Goal: Find specific page/section: Find specific page/section

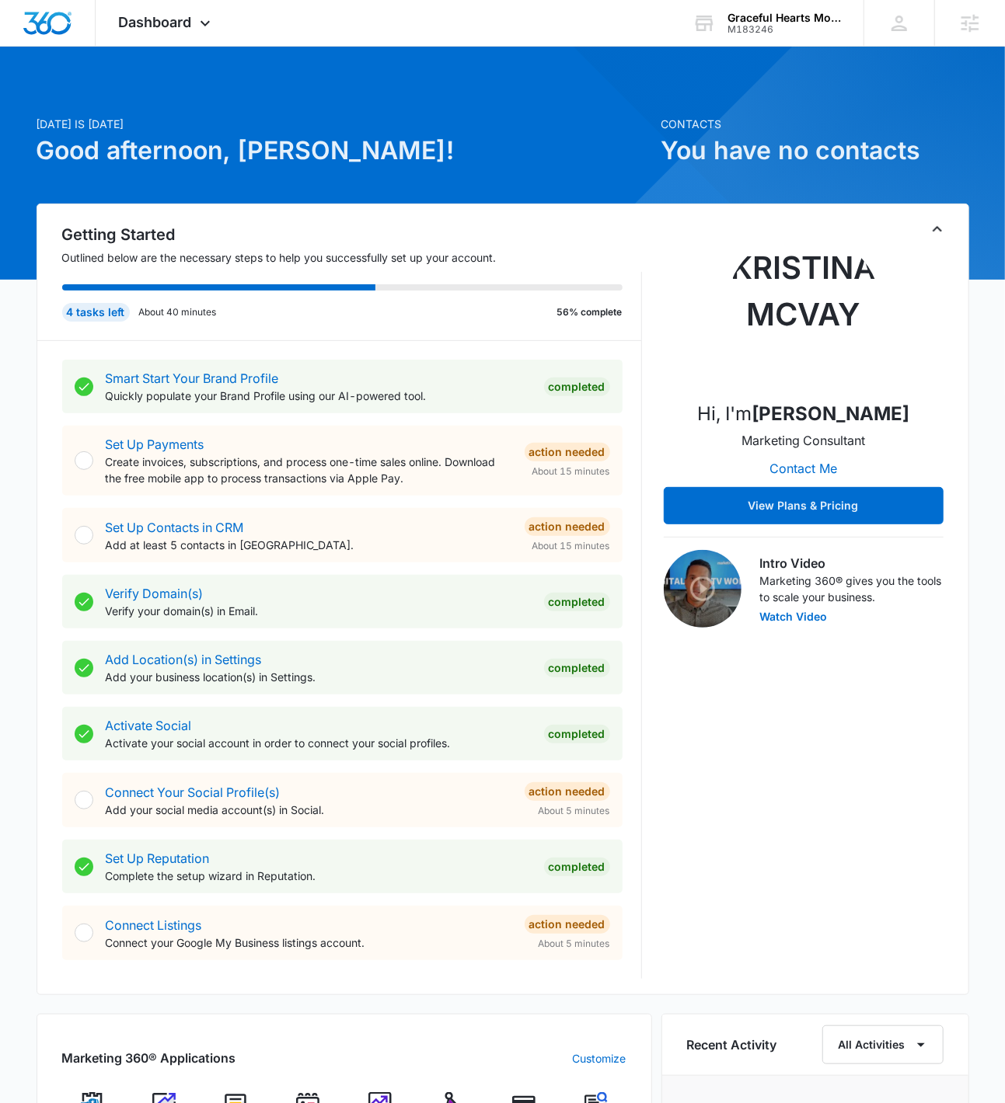
click at [918, 496] on div "[DATE] is [DATE] Good afternoon, [PERSON_NAME]! Contacts You have no contacts G…" at bounding box center [502, 905] width 1005 height 1679
click at [164, 35] on div "Dashboard Apps Reputation Websites Forms CRM Email Social Payments POS Content …" at bounding box center [167, 23] width 142 height 46
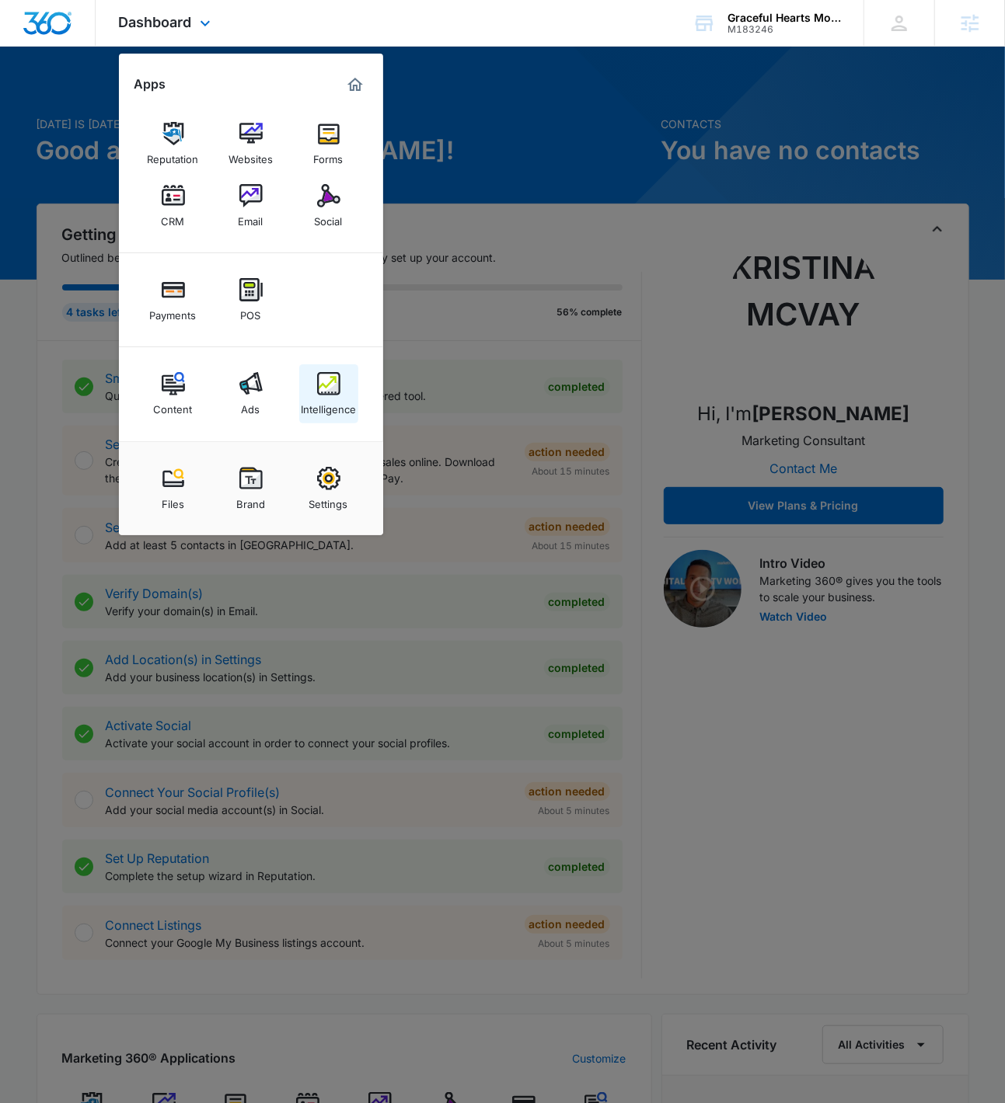
click at [329, 396] on div "Intelligence" at bounding box center [328, 405] width 55 height 20
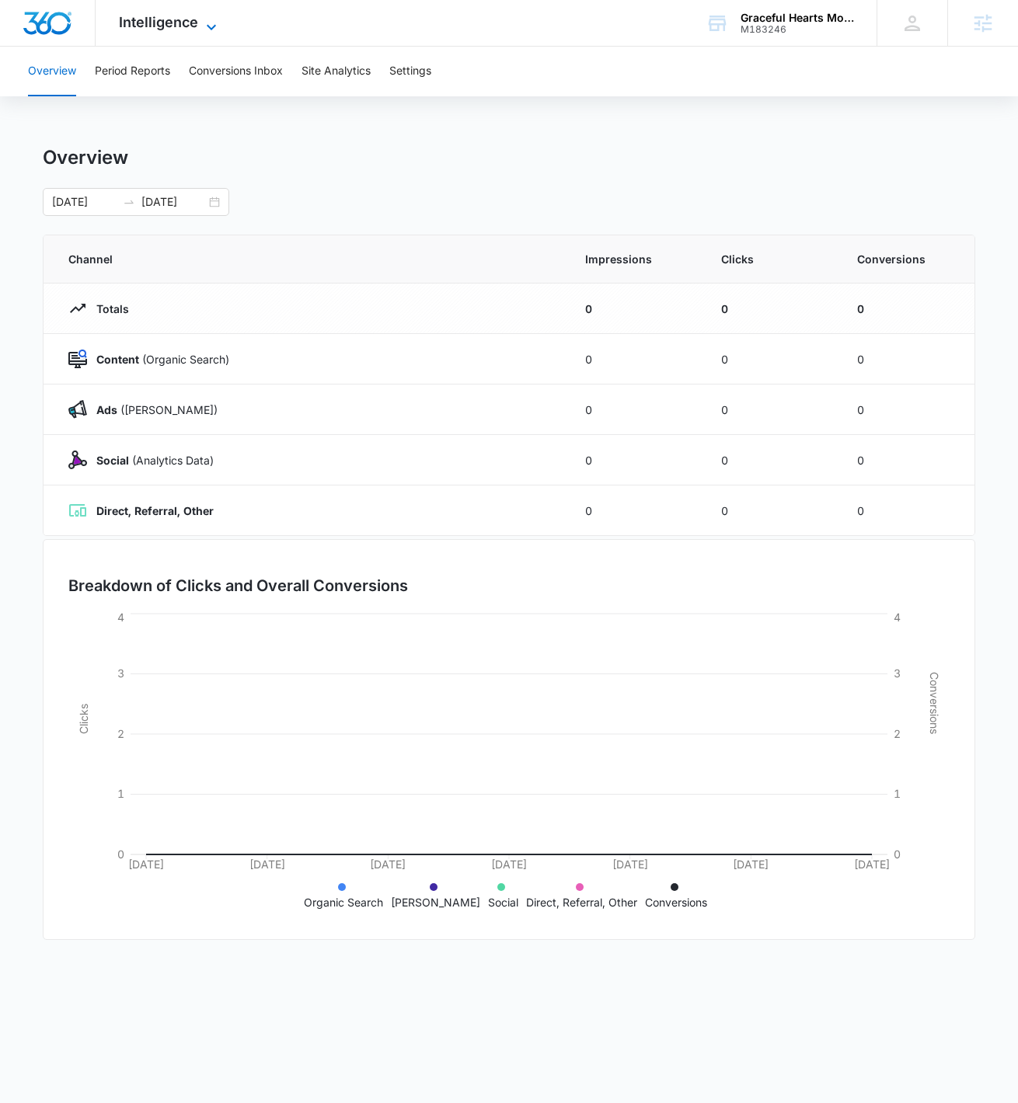
click at [159, 19] on span "Intelligence" at bounding box center [158, 22] width 79 height 16
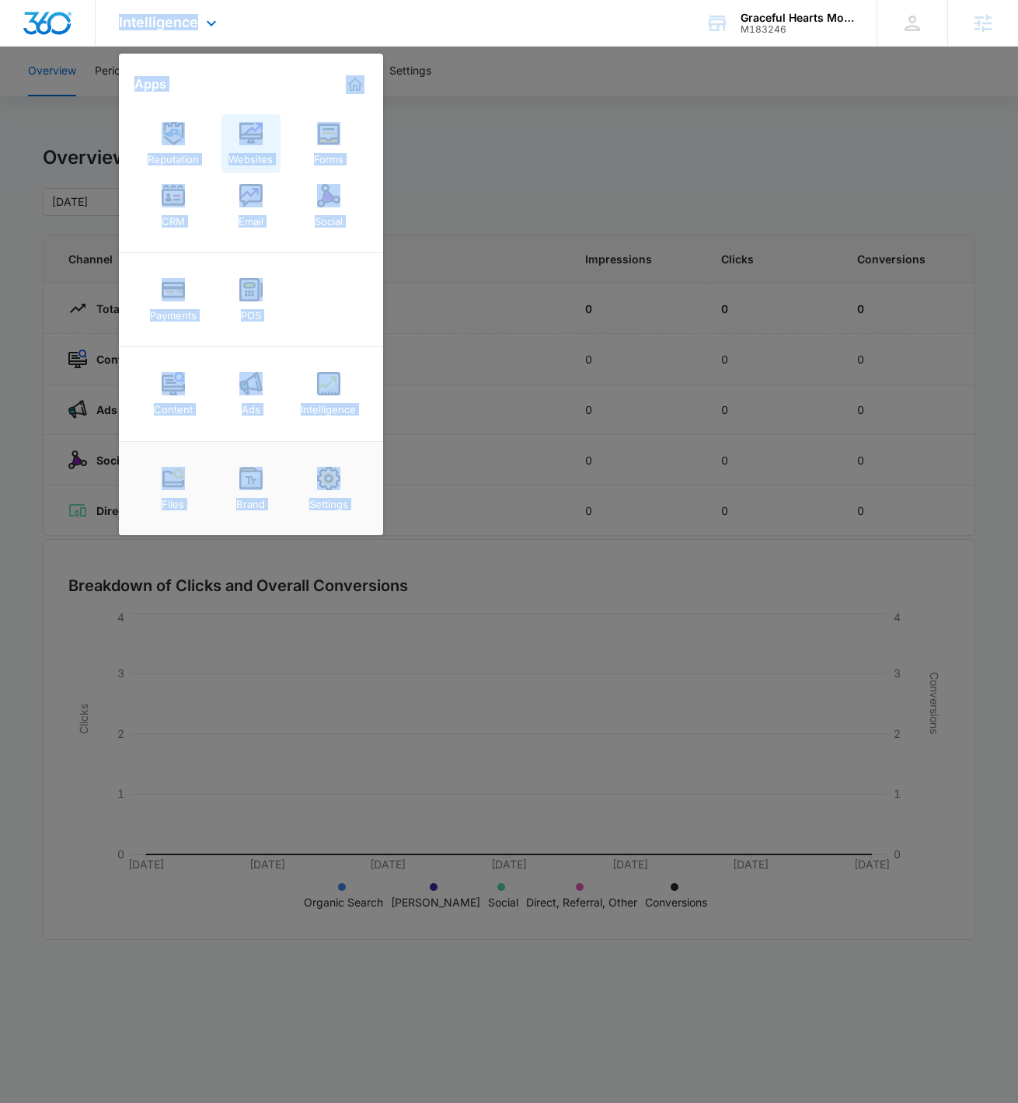
click at [273, 144] on link "Websites" at bounding box center [250, 143] width 59 height 59
